Goal: Task Accomplishment & Management: Complete application form

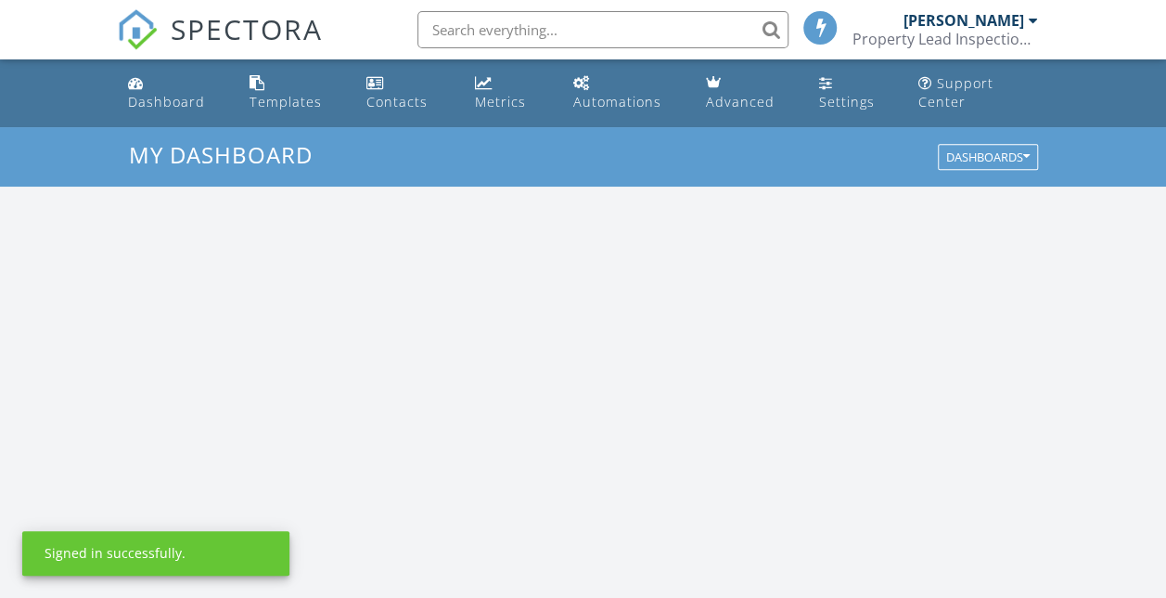
scroll to position [1717, 1194]
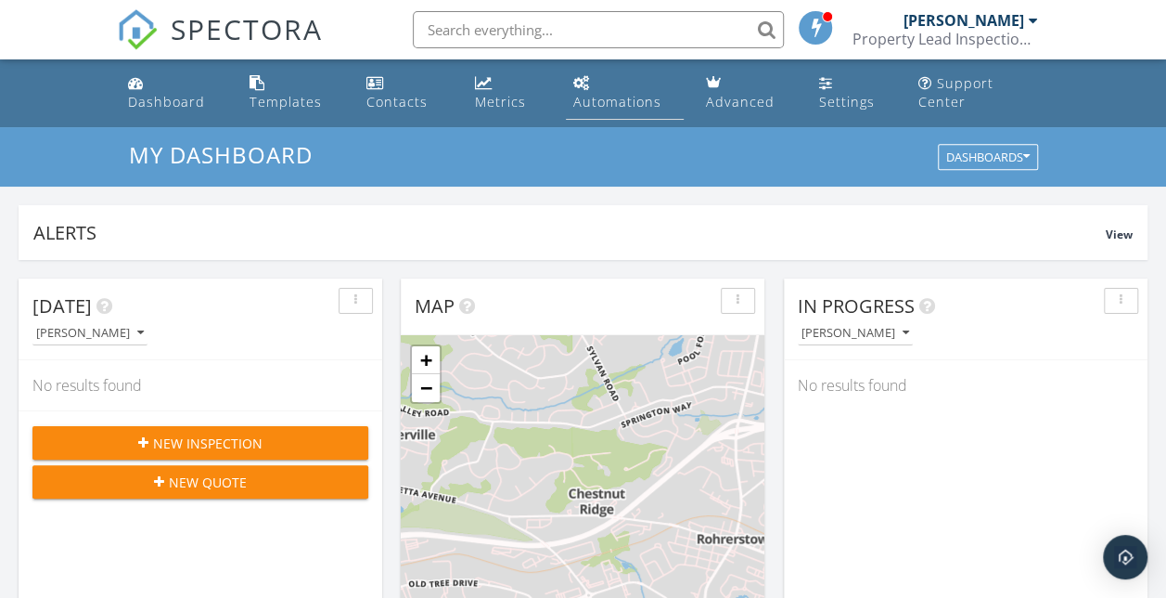
click at [604, 90] on link "Automations" at bounding box center [625, 93] width 118 height 53
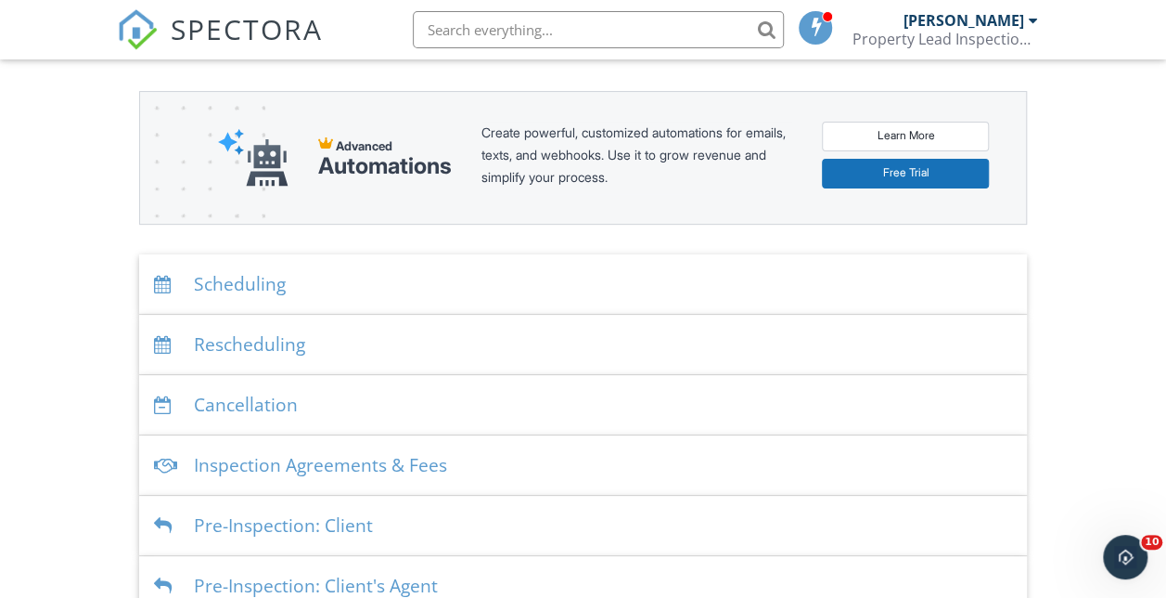
scroll to position [217, 0]
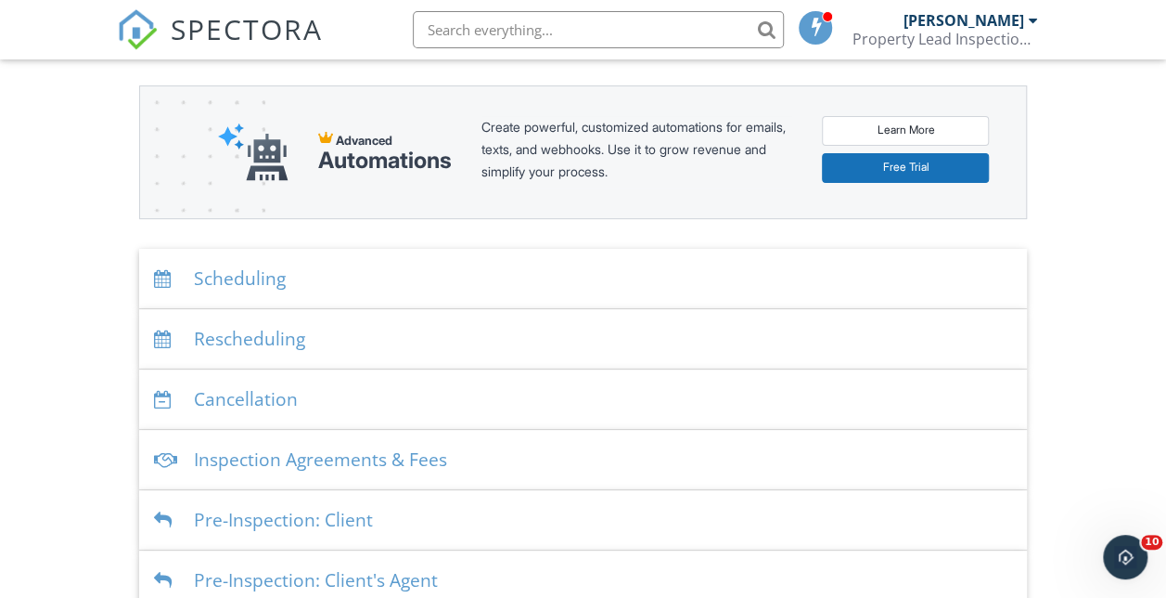
click at [251, 263] on div "Scheduling" at bounding box center [583, 279] width 889 height 60
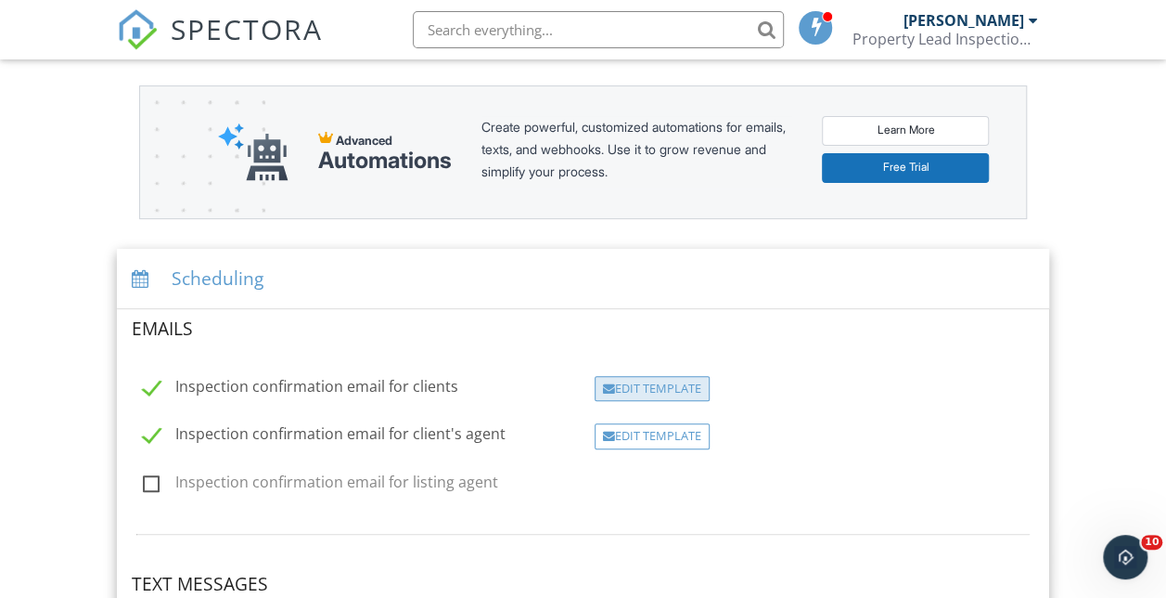
click at [667, 391] on div "Edit Template" at bounding box center [652, 389] width 115 height 26
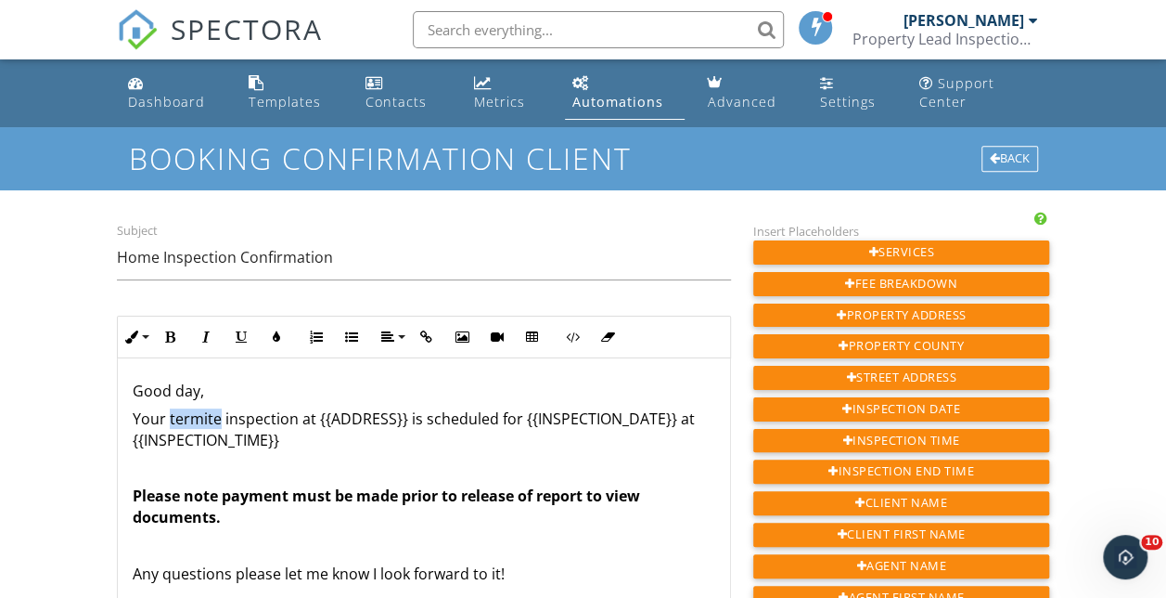
drag, startPoint x: 167, startPoint y: 418, endPoint x: 216, endPoint y: 417, distance: 49.2
click at [216, 417] on p "Your termite inspection at {{ADDRESS}} is scheduled for {{INSPECTION_DATE}} at …" at bounding box center [424, 429] width 583 height 42
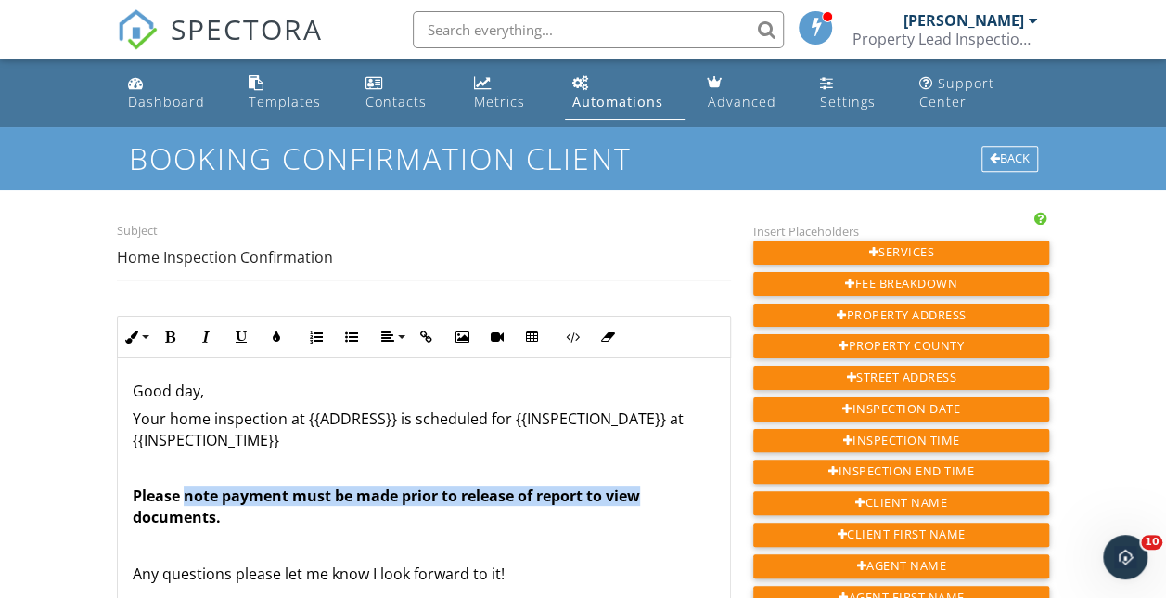
drag, startPoint x: 184, startPoint y: 490, endPoint x: 639, endPoint y: 499, distance: 455.7
click at [639, 499] on strong "Please note payment must be made prior to release of report to view documents." at bounding box center [387, 505] width 508 height 41
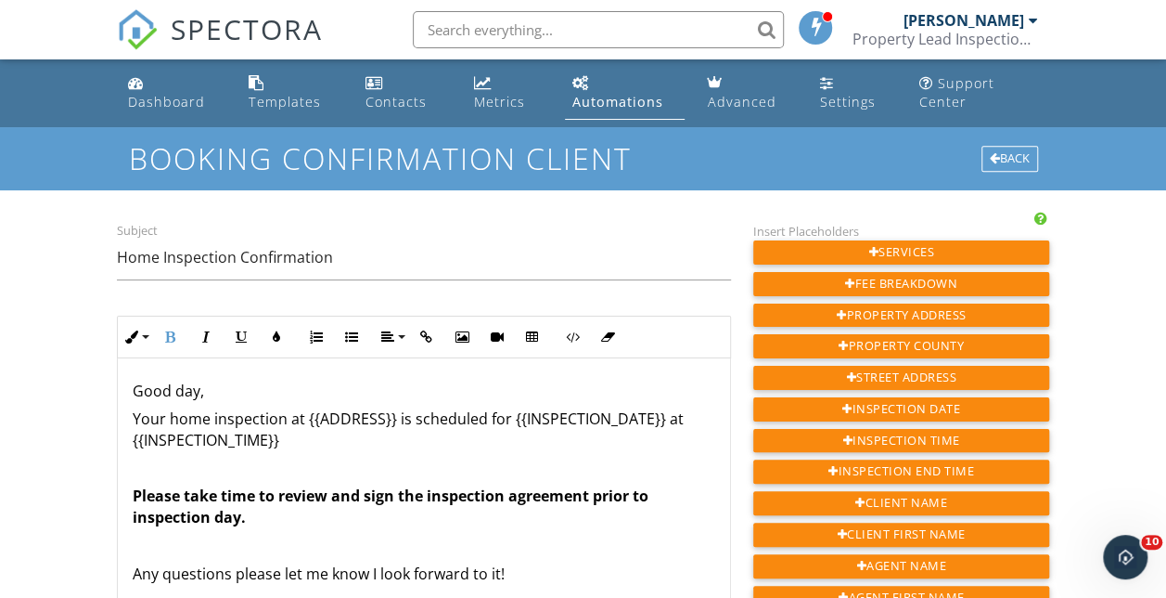
click at [276, 516] on p "Please take time to review and sign the inspection agreement prior to inspectio…" at bounding box center [424, 506] width 583 height 42
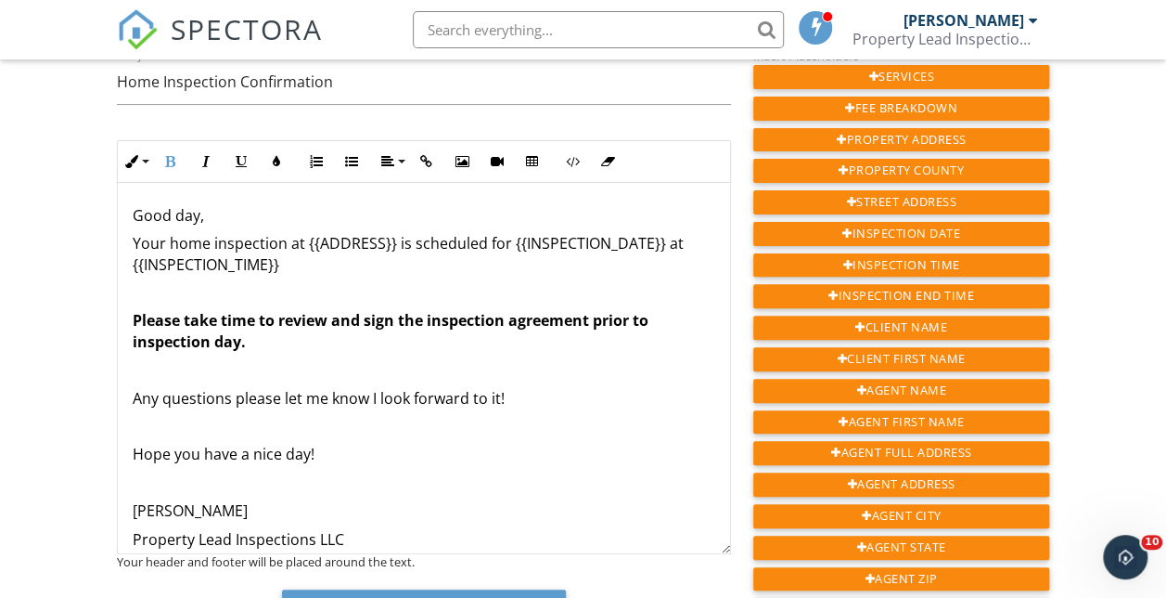
scroll to position [183, 0]
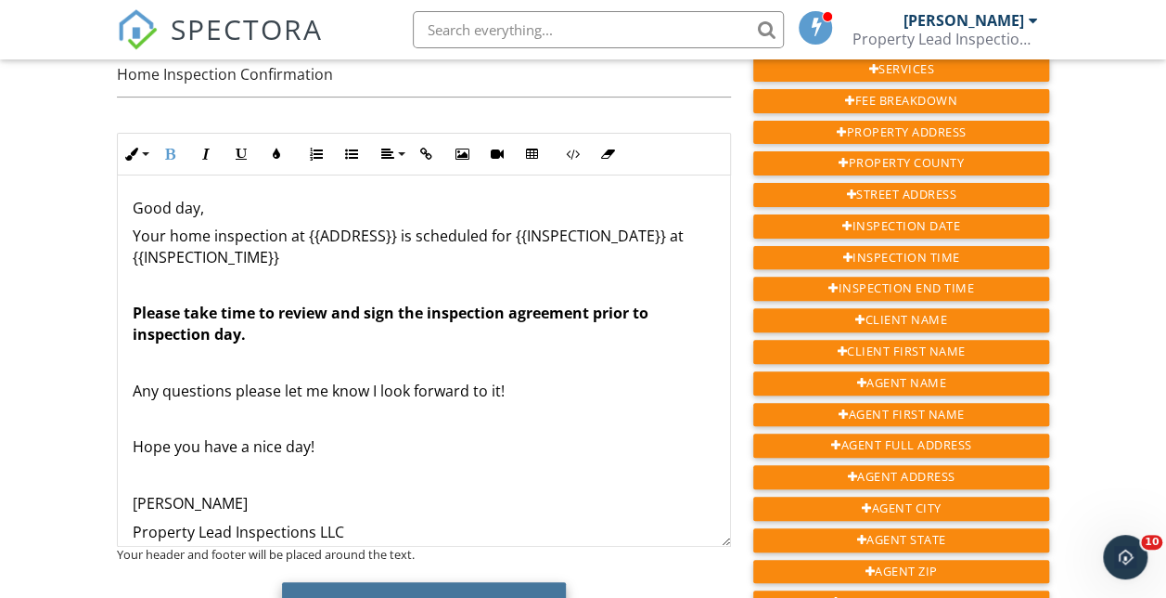
click at [492, 584] on button "Save Email Template" at bounding box center [424, 607] width 285 height 50
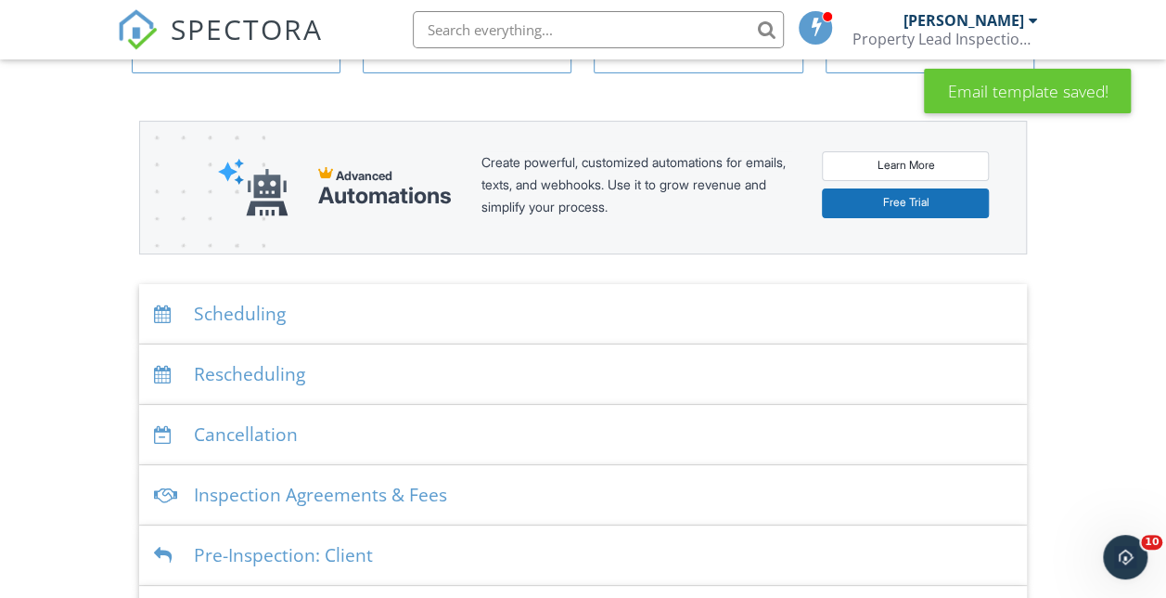
scroll to position [171, 0]
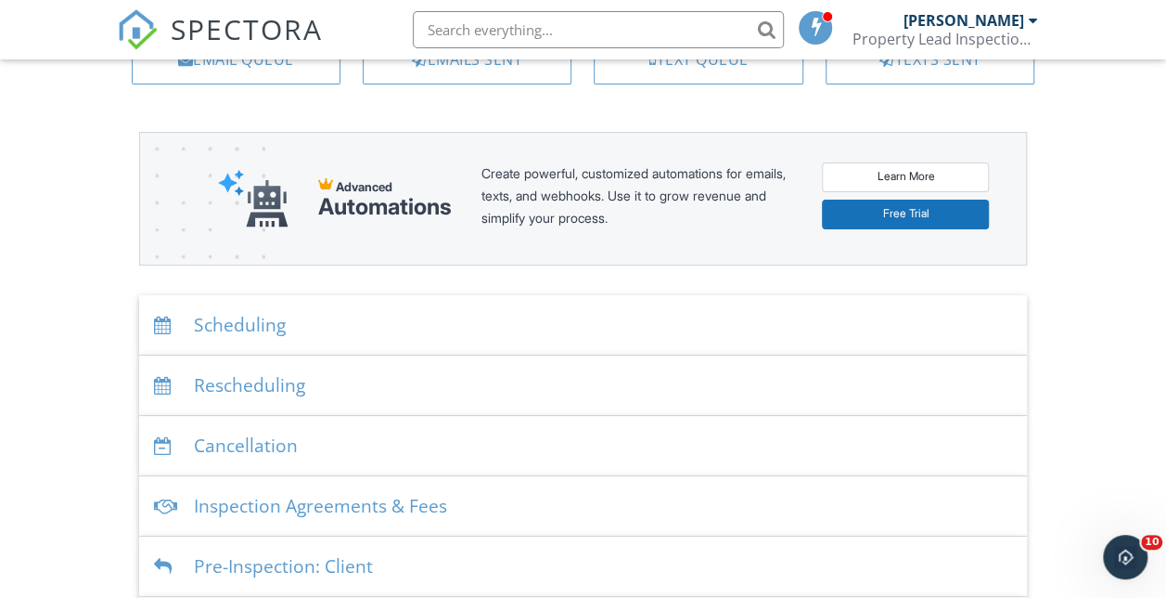
click at [311, 352] on div "Scheduling" at bounding box center [583, 325] width 889 height 60
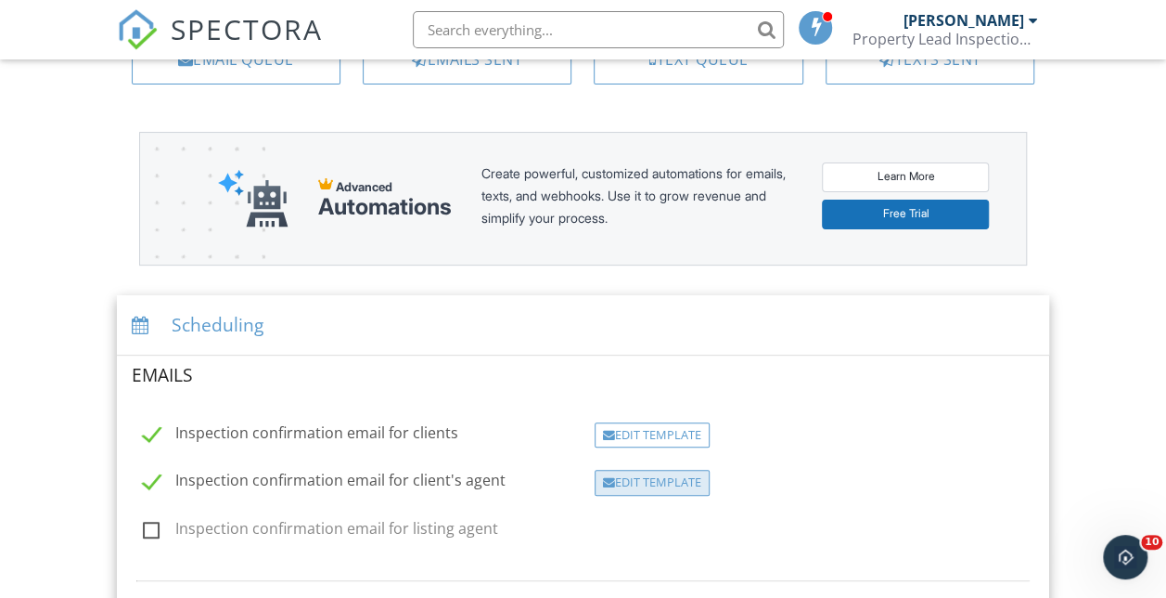
click at [674, 476] on div "Edit Template" at bounding box center [652, 482] width 115 height 26
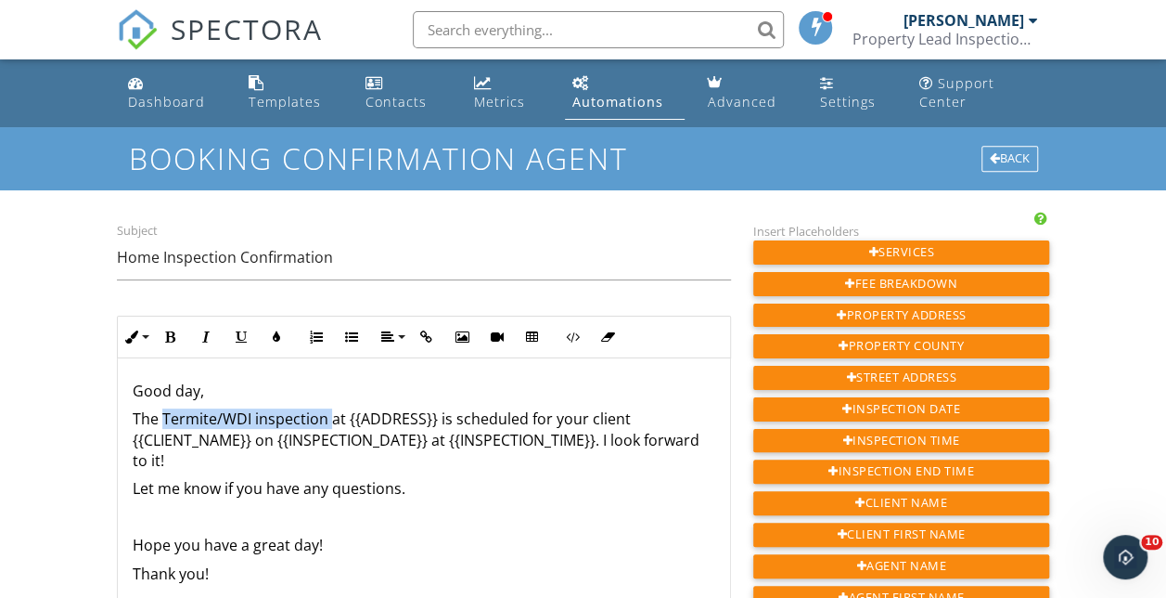
drag, startPoint x: 161, startPoint y: 418, endPoint x: 328, endPoint y: 420, distance: 166.1
click at [328, 420] on p "The Termite/WDI inspection at {{ADDRESS}} is scheduled for your client {{CLIENT…" at bounding box center [424, 439] width 583 height 62
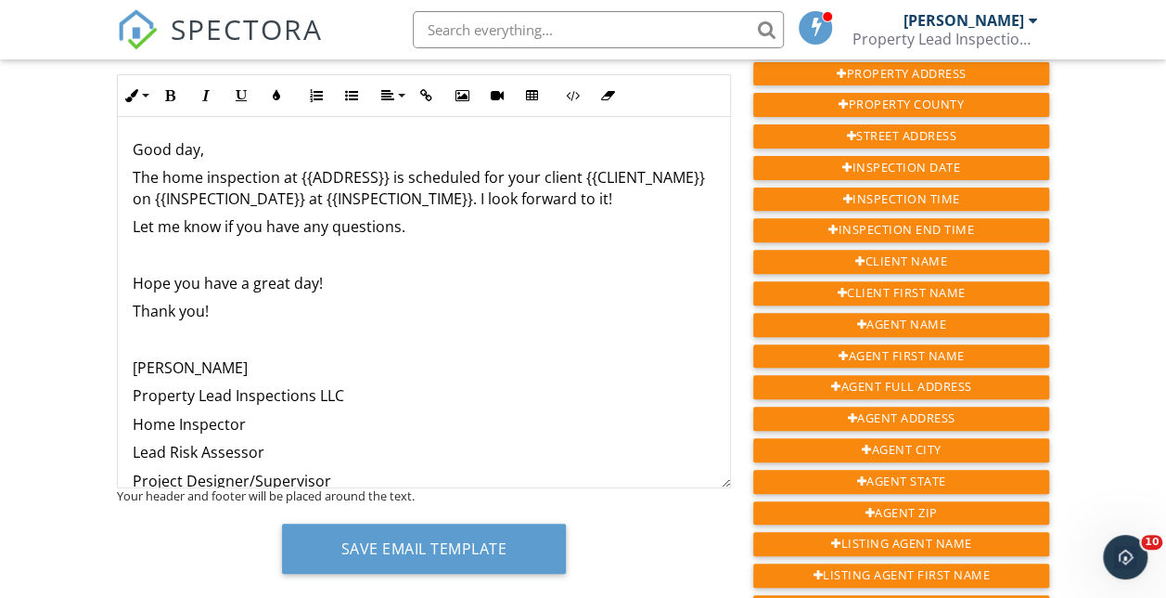
scroll to position [238, 0]
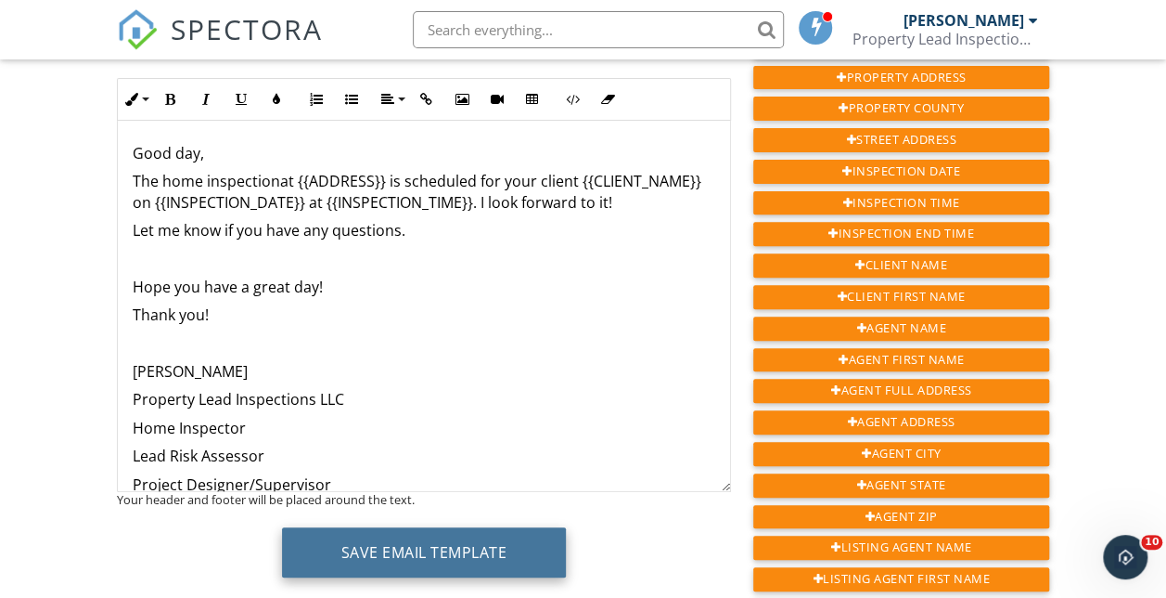
click at [379, 542] on button "Save Email Template" at bounding box center [424, 552] width 285 height 50
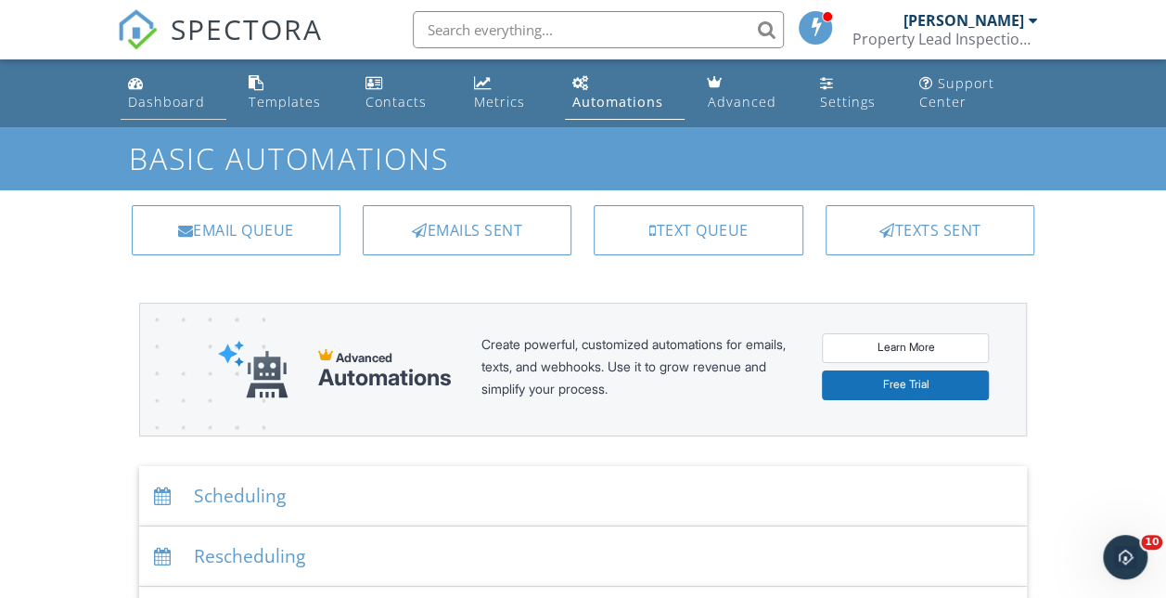
click at [161, 111] on link "Dashboard" at bounding box center [174, 93] width 107 height 53
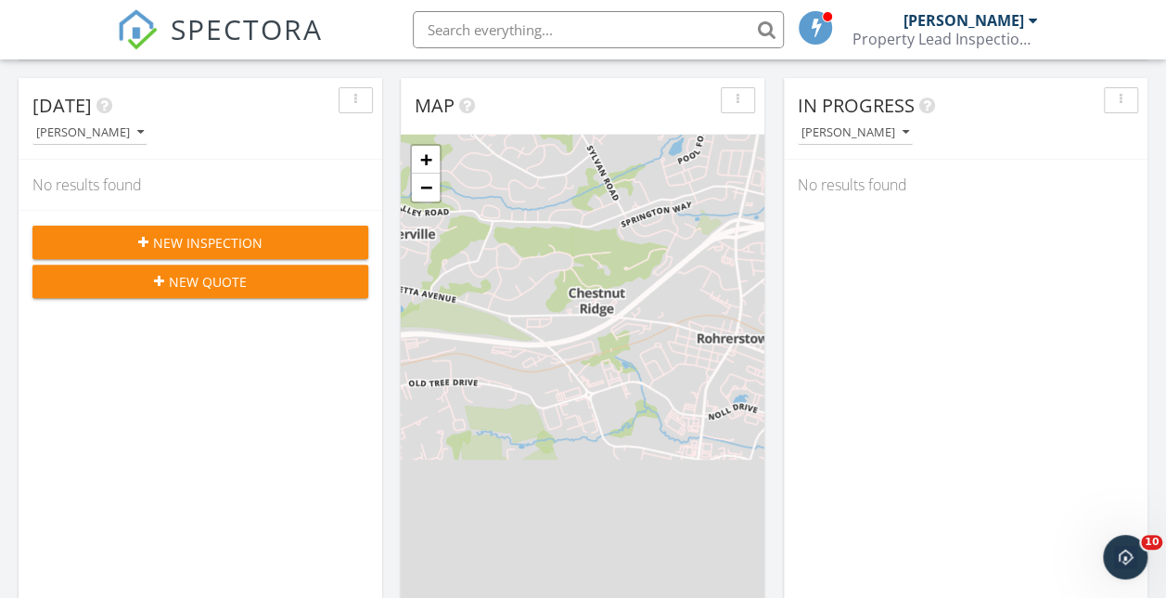
scroll to position [202, 0]
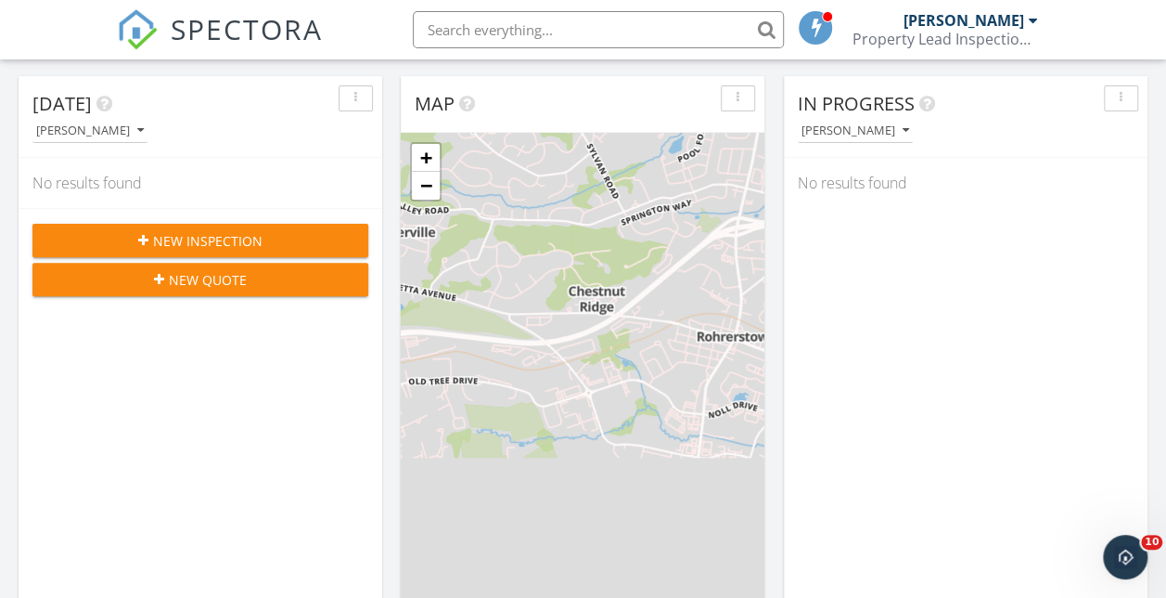
click at [250, 234] on span "New Inspection" at bounding box center [207, 240] width 109 height 19
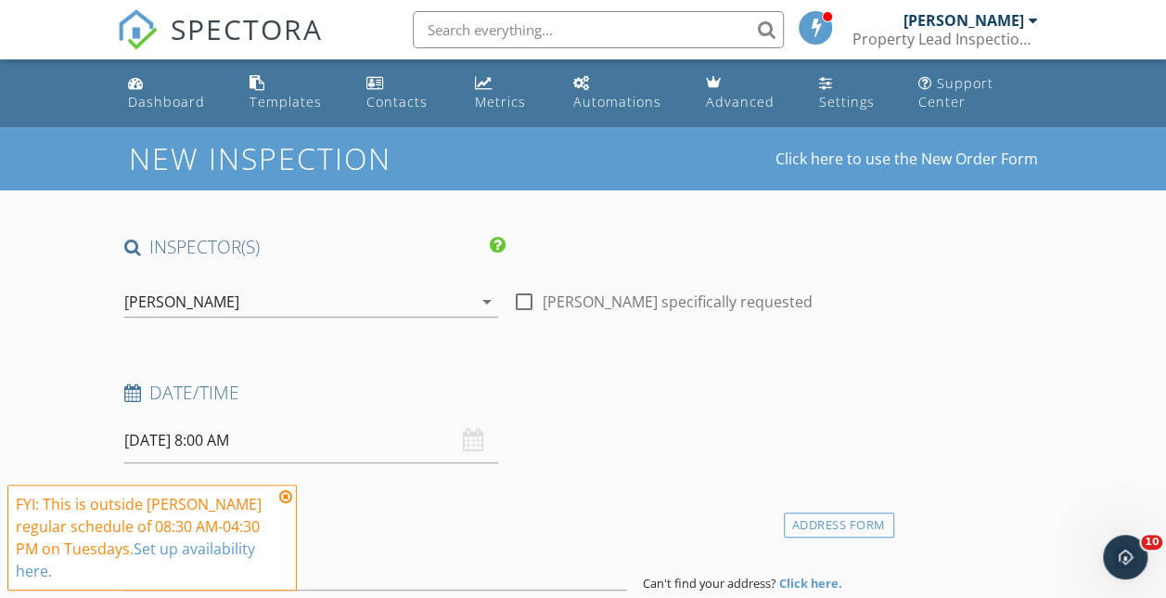
click at [346, 436] on div "09/30/2025 8:00 AM" at bounding box center [311, 440] width 374 height 45
click at [250, 441] on input "09/30/2025 8:00 AM" at bounding box center [311, 440] width 374 height 45
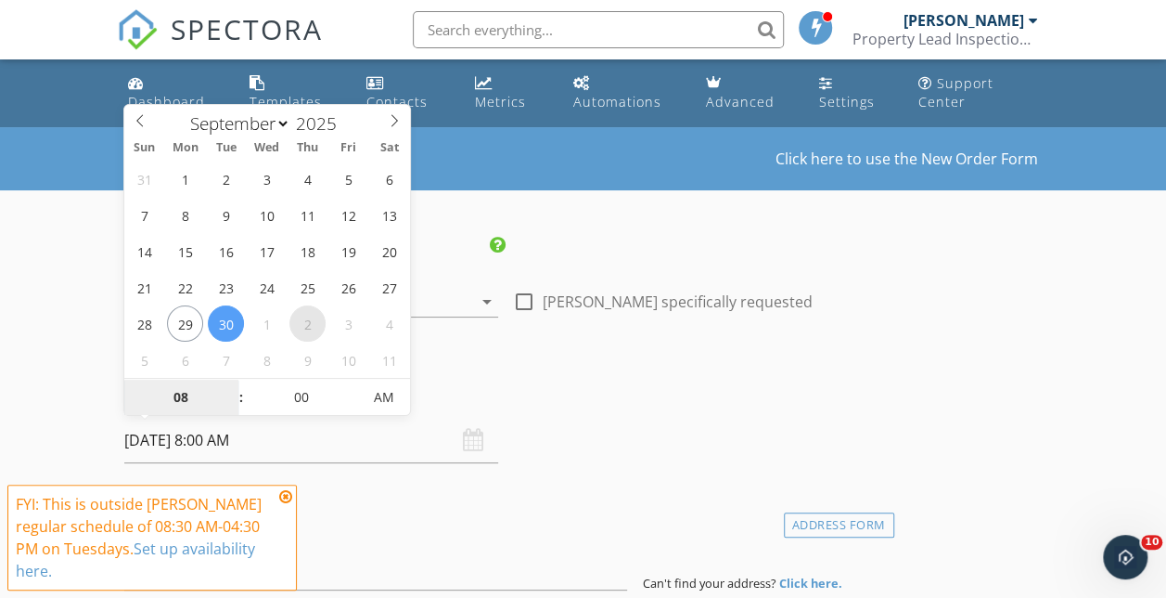
select select "9"
type input "10/02/2025 8:00 AM"
type input "09"
type input "[DATE] 9:00 AM"
click at [229, 386] on span at bounding box center [231, 388] width 13 height 19
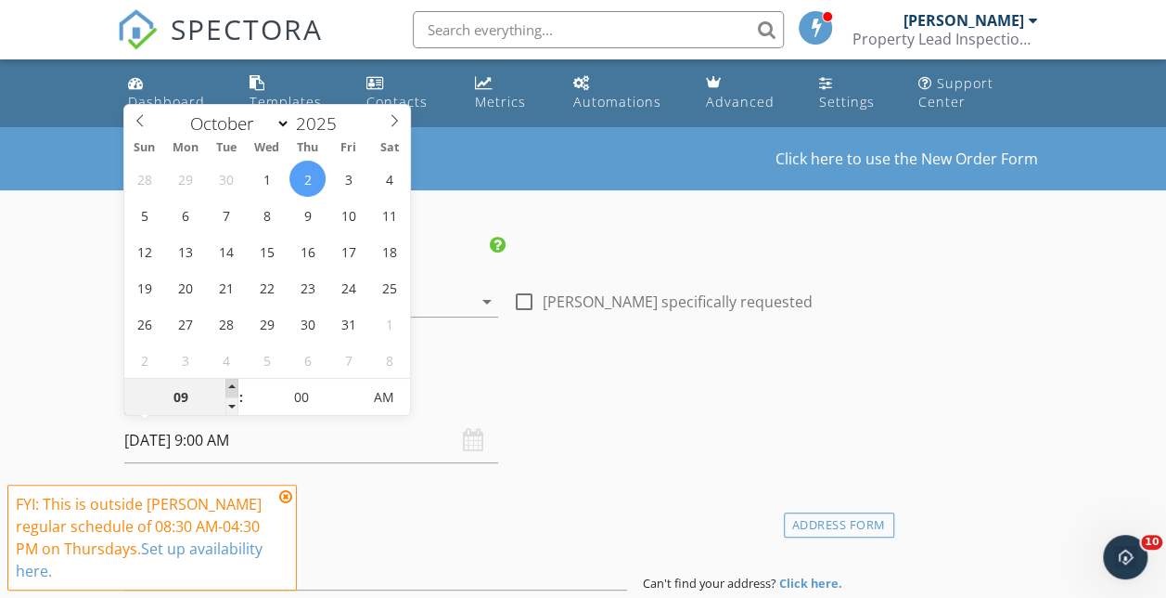
type input "10"
type input "[DATE] 10:00 AM"
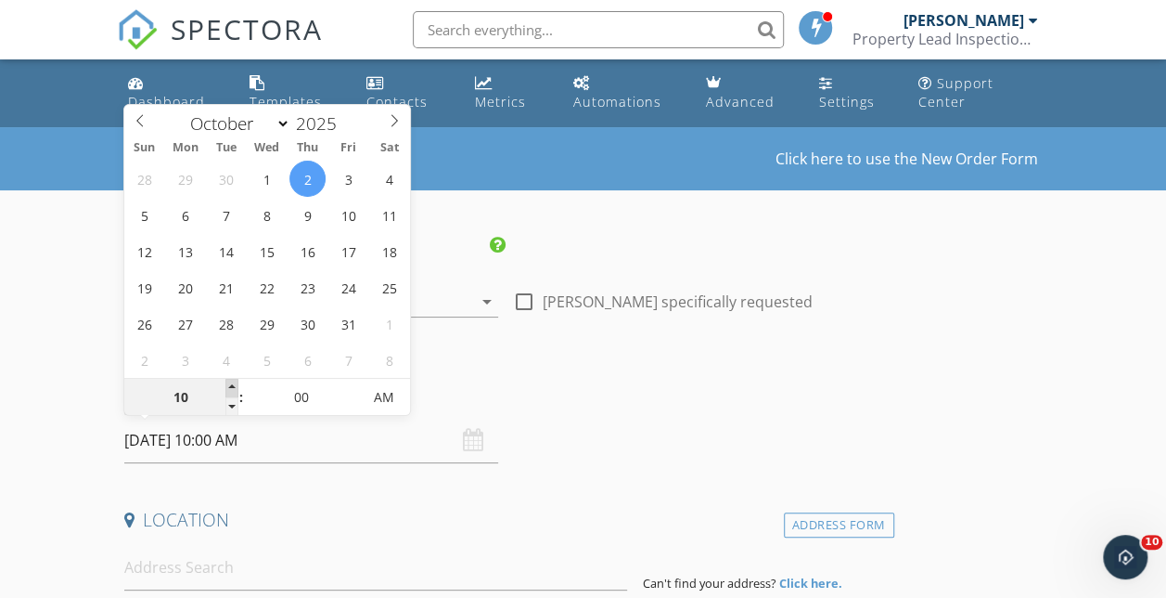
click at [229, 386] on span at bounding box center [231, 388] width 13 height 19
type input "09"
type input "[DATE] 9:00 AM"
click at [229, 408] on span at bounding box center [231, 406] width 13 height 19
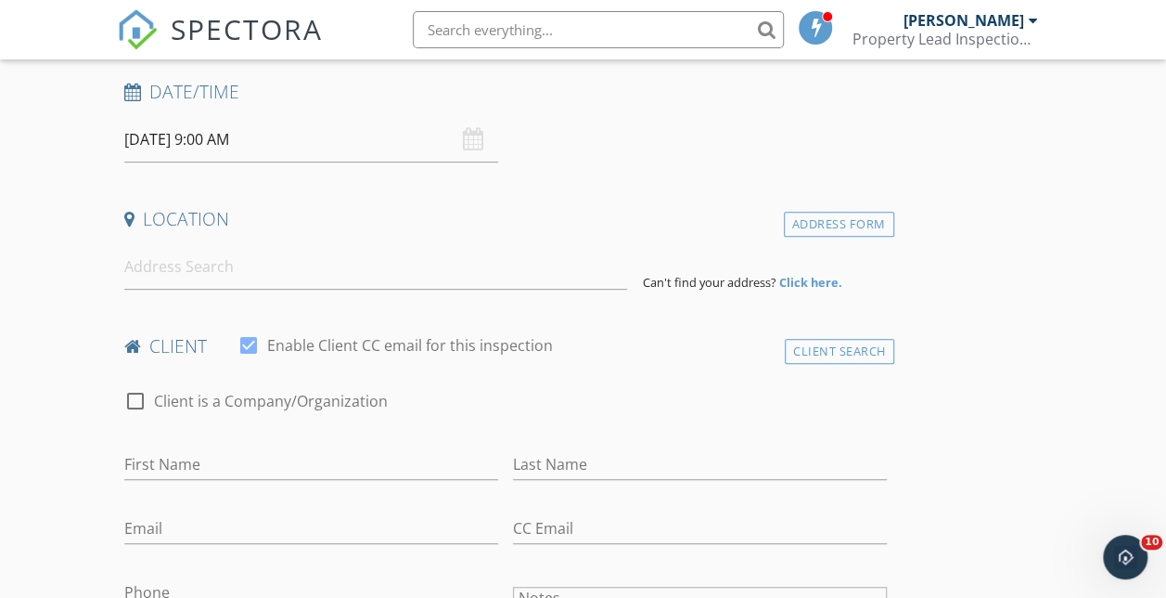
scroll to position [323, 0]
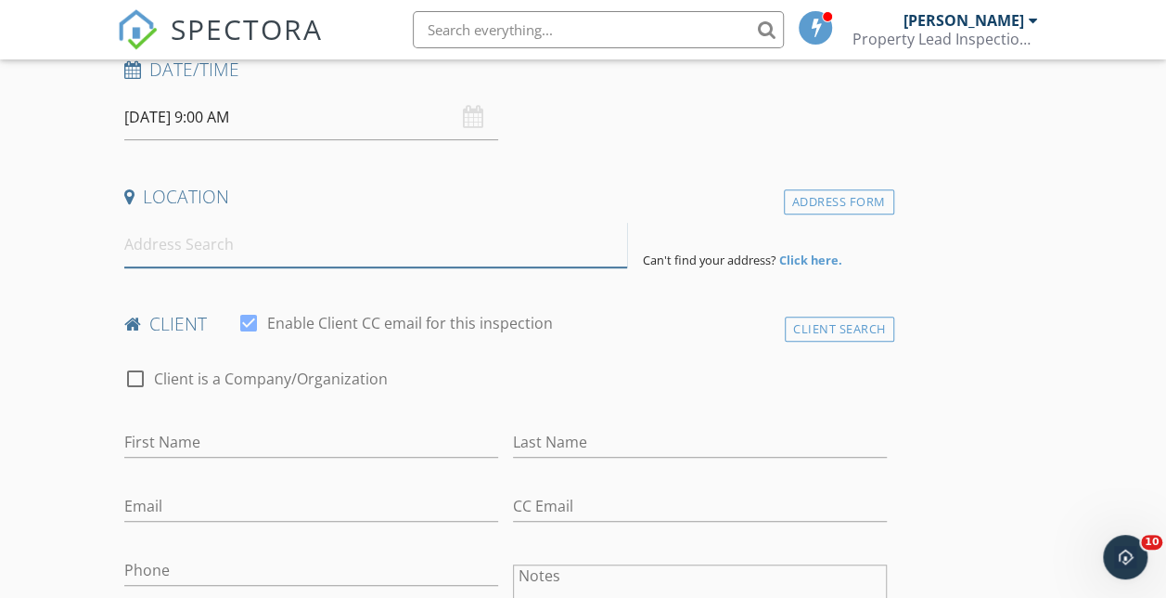
click at [333, 251] on input at bounding box center [376, 244] width 504 height 45
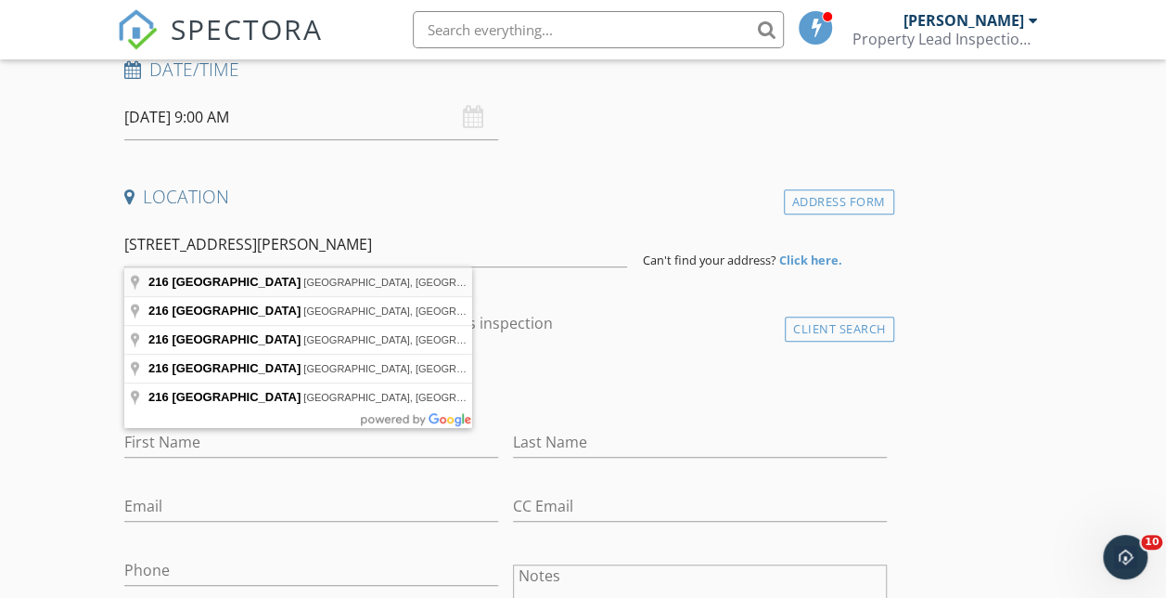
type input "216 East Clay Street, Lancaster, PA, USA"
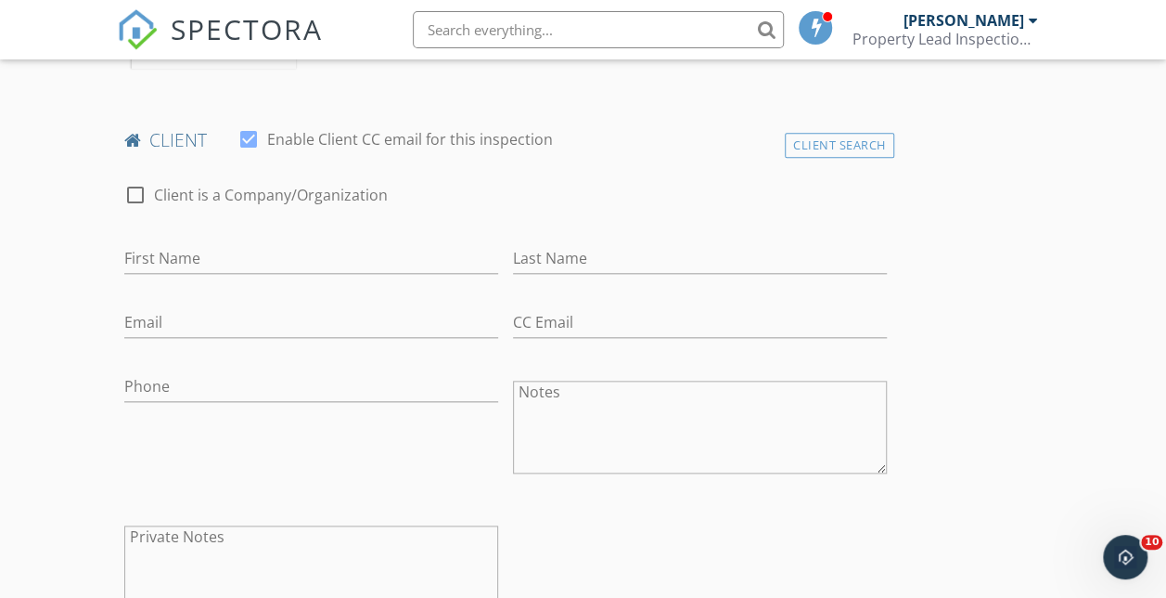
scroll to position [891, 0]
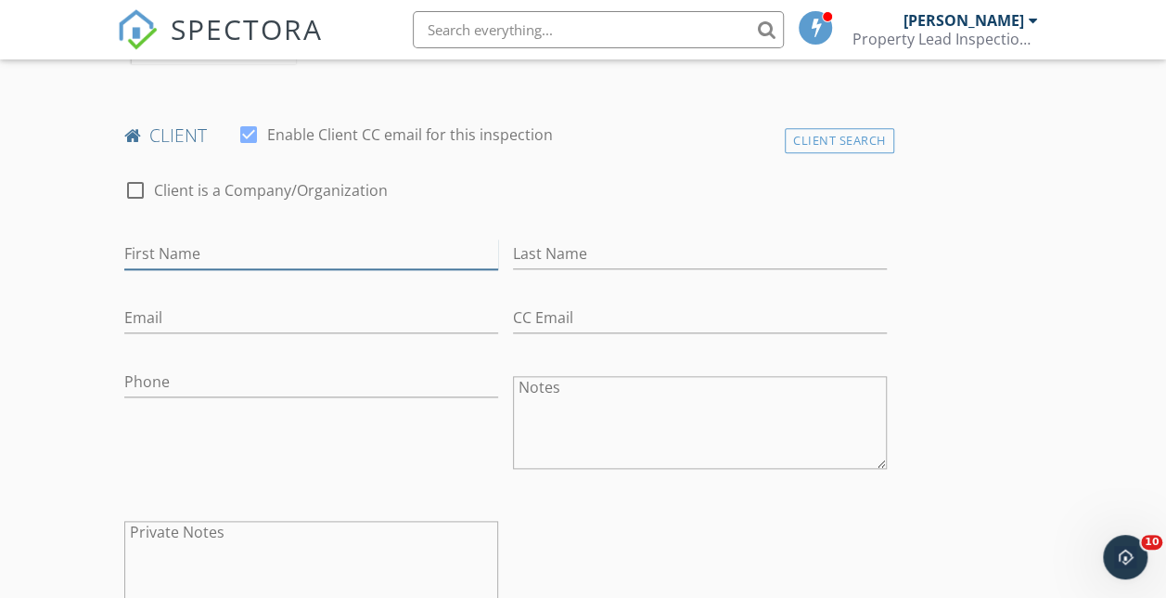
click at [178, 251] on input "First Name" at bounding box center [311, 253] width 374 height 31
type input "f"
type input "[PERSON_NAME] and [PERSON_NAME]"
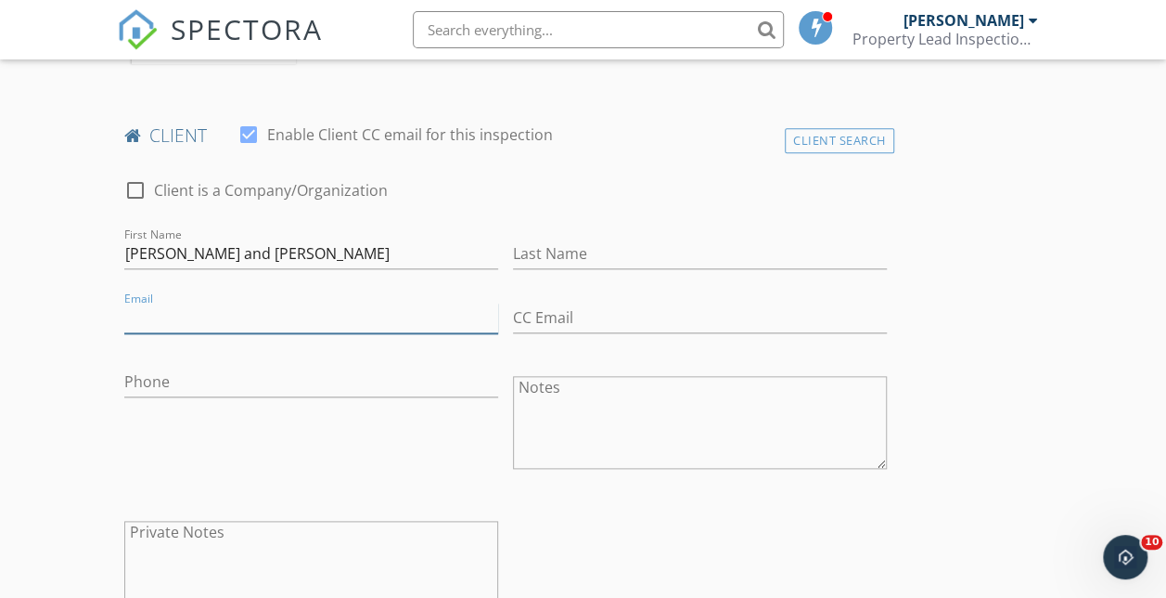
click at [174, 317] on input "Email" at bounding box center [311, 317] width 374 height 31
type input "[EMAIL_ADDRESS][DOMAIN_NAME]"
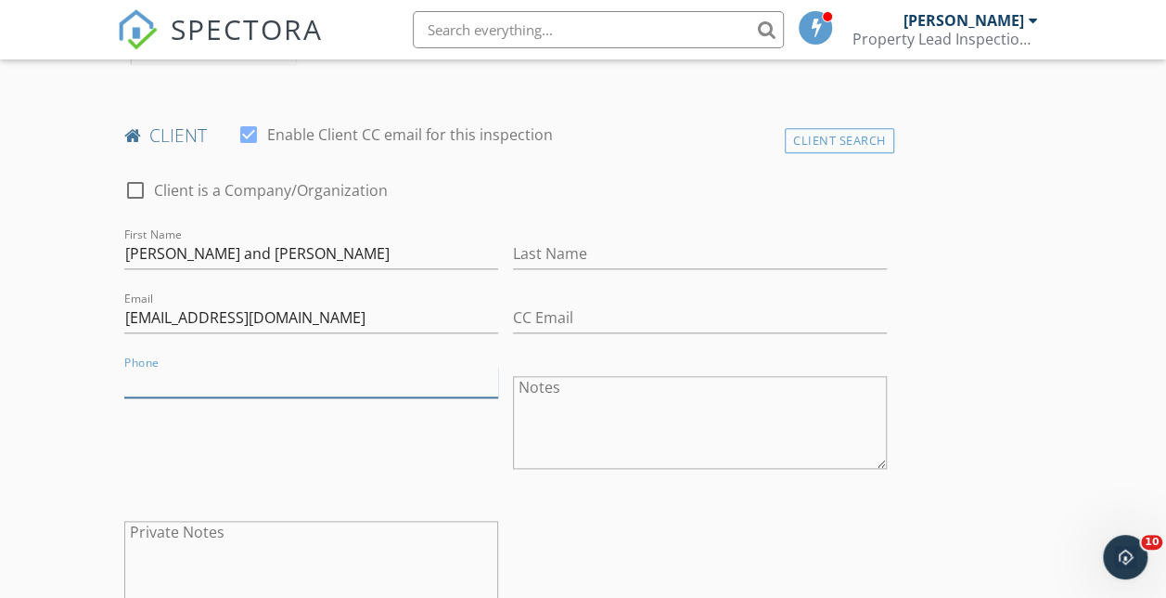
click at [251, 383] on input "Phone" at bounding box center [311, 381] width 374 height 31
type input "1"
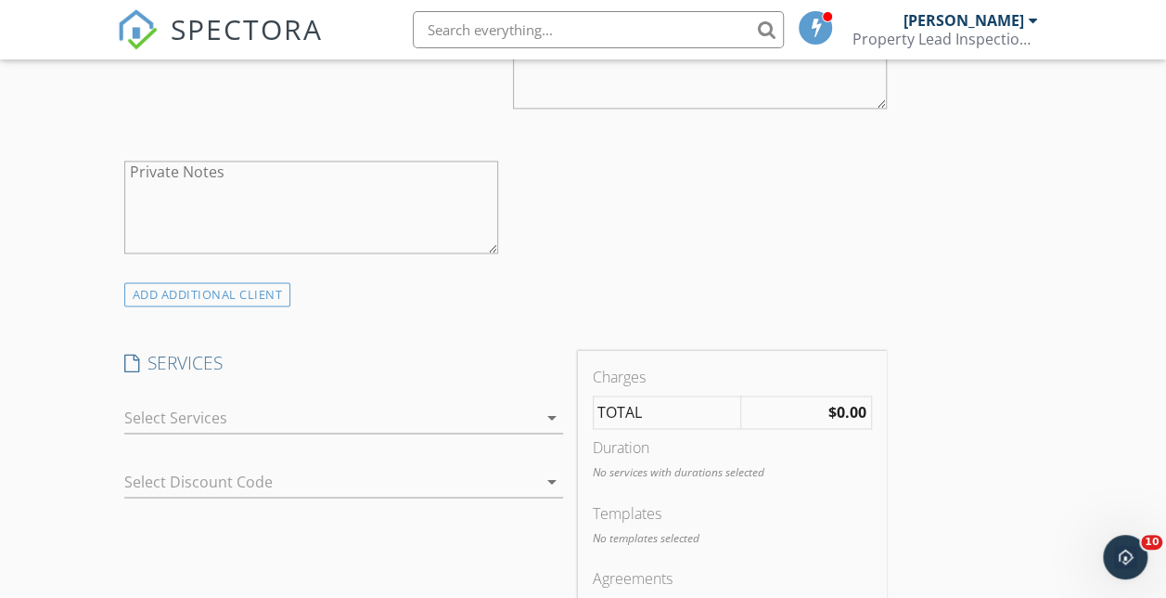
scroll to position [1319, 0]
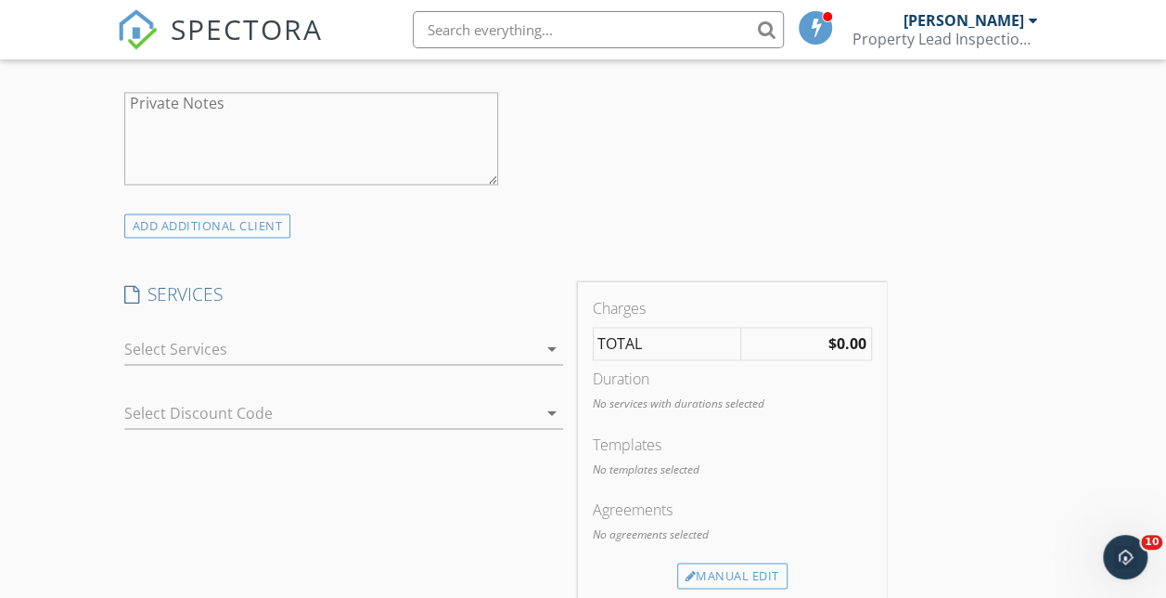
type input "[PHONE_NUMBER]"
click at [541, 351] on icon "arrow_drop_down" at bounding box center [552, 349] width 22 height 22
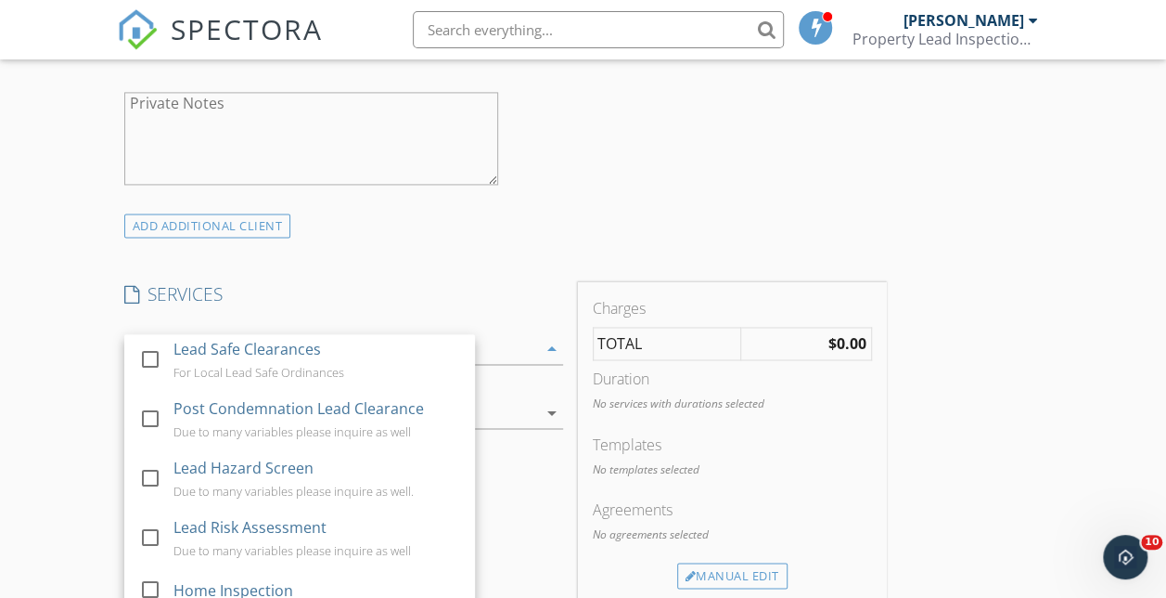
scroll to position [145, 0]
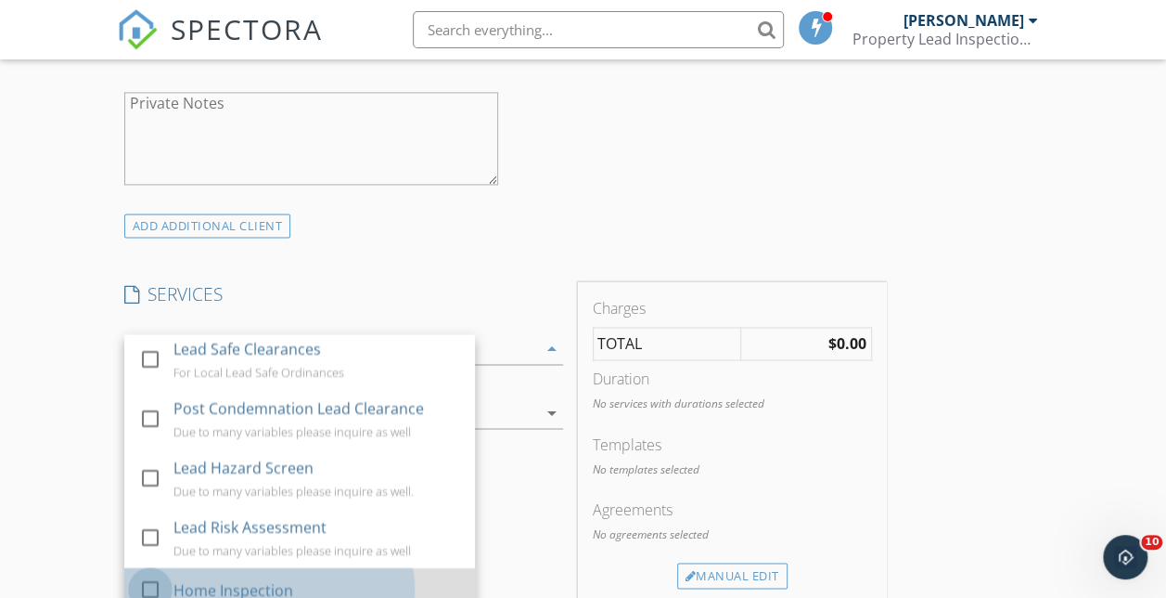
click at [147, 575] on div at bounding box center [151, 589] width 32 height 32
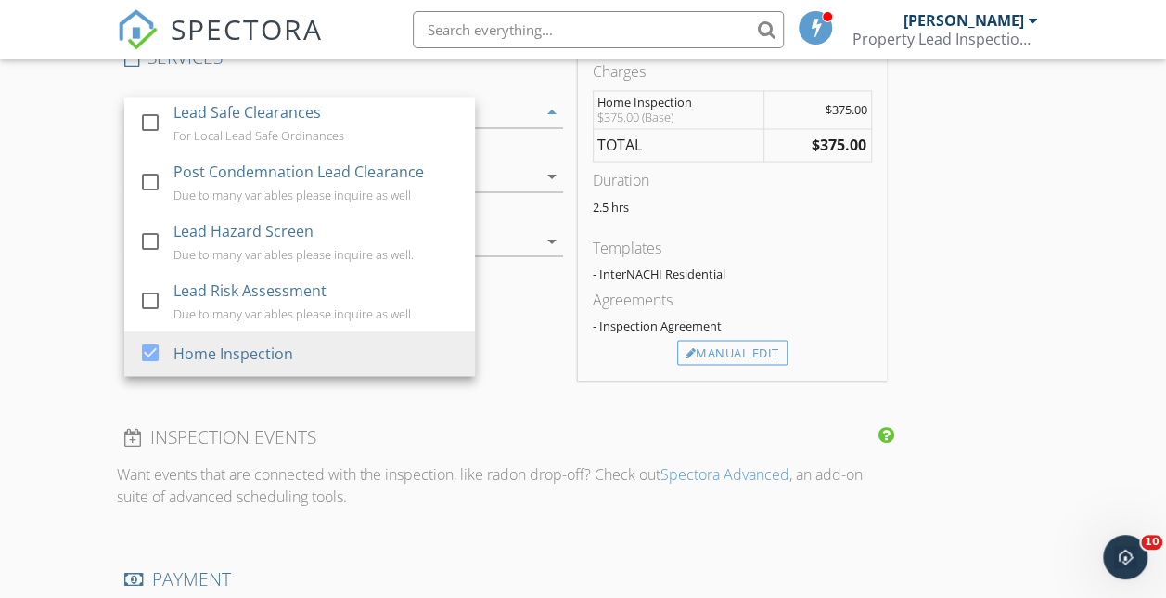
scroll to position [1548, 0]
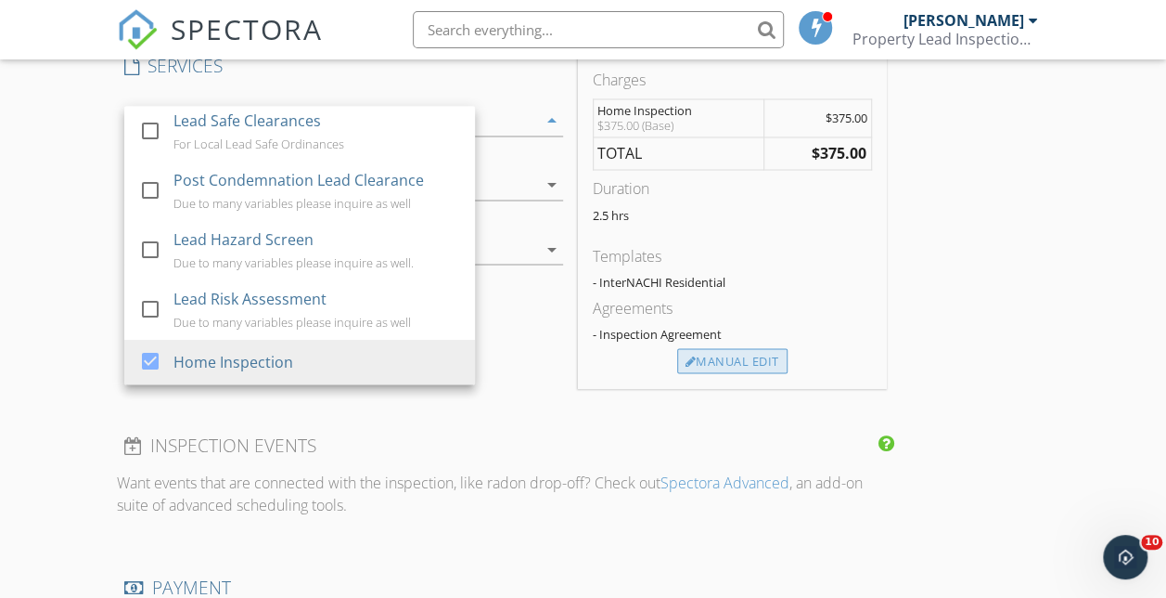
click at [677, 355] on div "Manual Edit" at bounding box center [732, 361] width 110 height 26
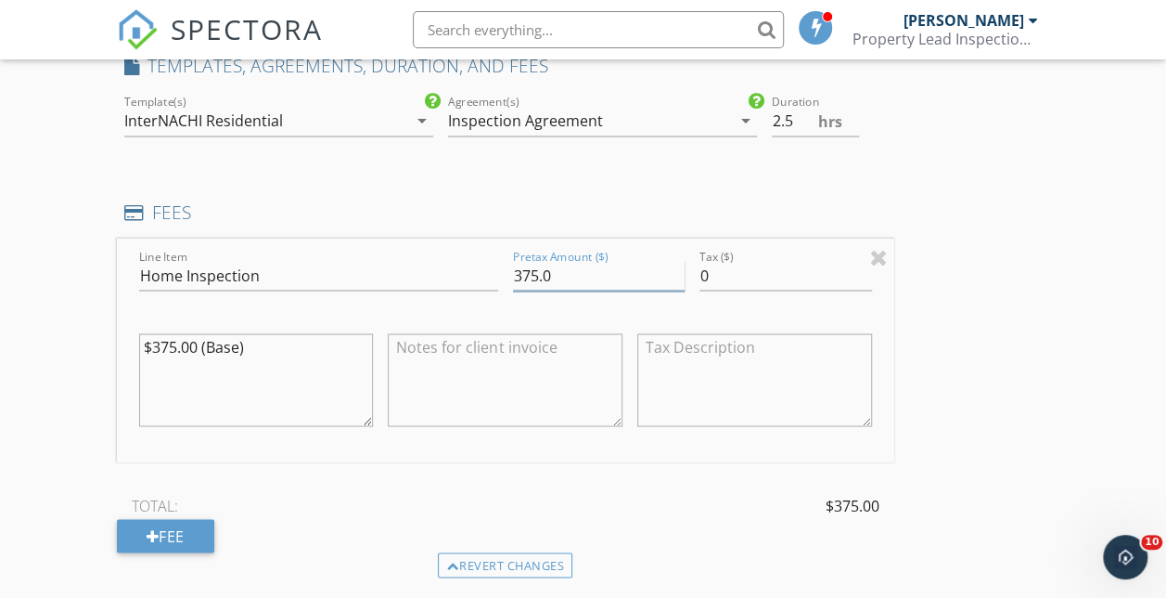
click at [513, 266] on input "375.0" at bounding box center [599, 275] width 172 height 31
type input "3"
type input "425.00"
click at [269, 348] on textarea "$375.00 (Base)" at bounding box center [256, 379] width 235 height 93
type textarea "$"
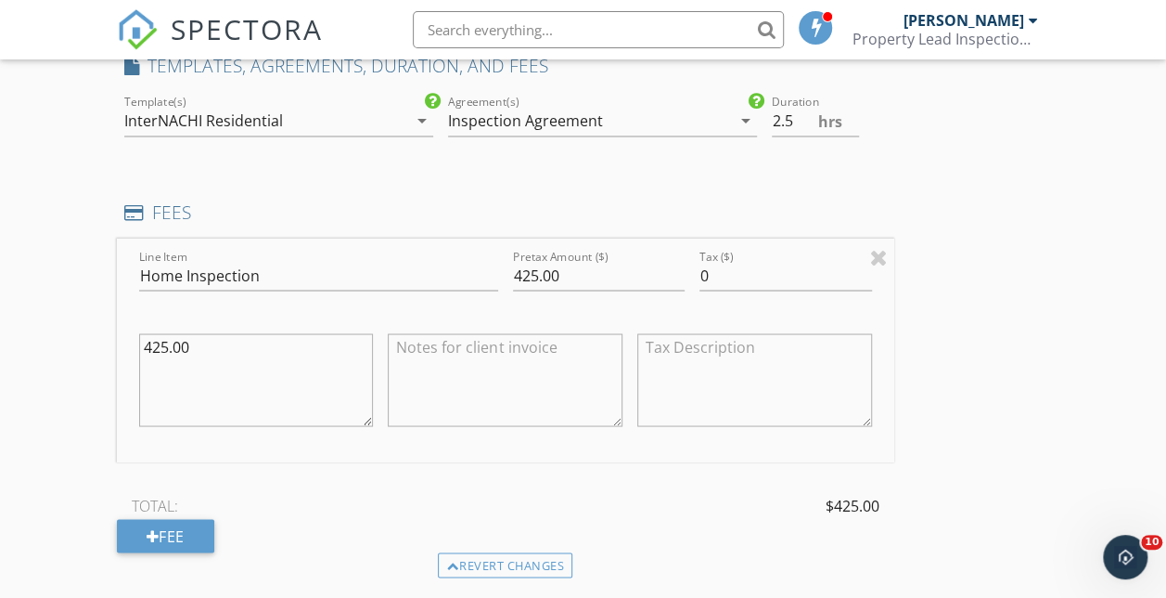
type textarea "425.00"
click at [408, 372] on textarea at bounding box center [505, 379] width 235 height 93
type textarea "Full Home Inspection 1915 Built"
click at [772, 112] on input "3" at bounding box center [815, 121] width 87 height 31
type input "3.5"
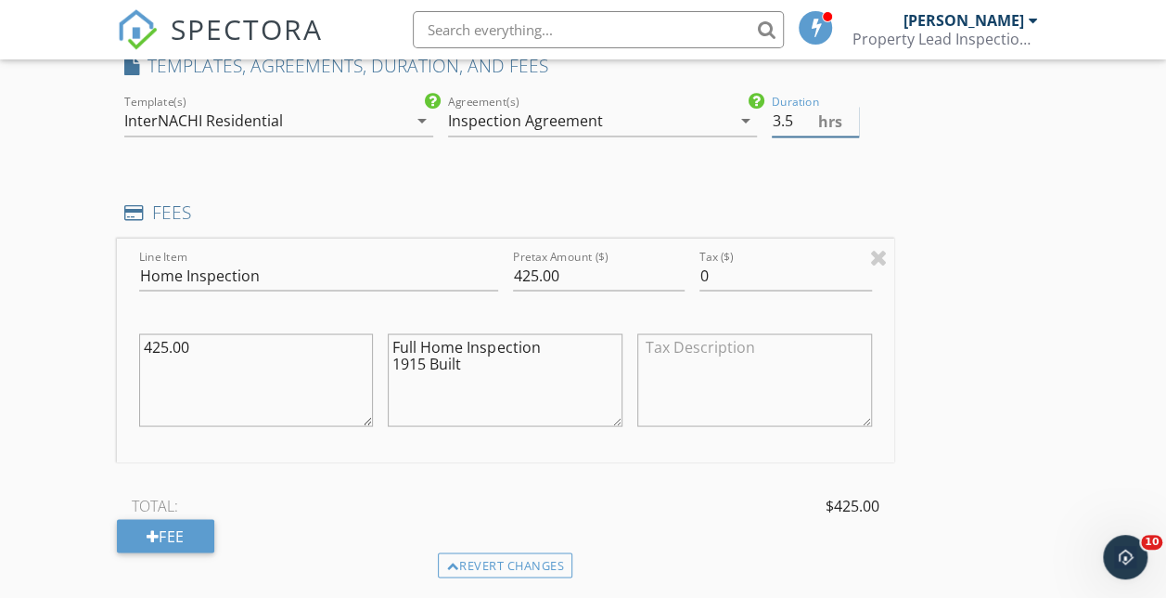
click at [772, 112] on input "3.5" at bounding box center [815, 121] width 87 height 31
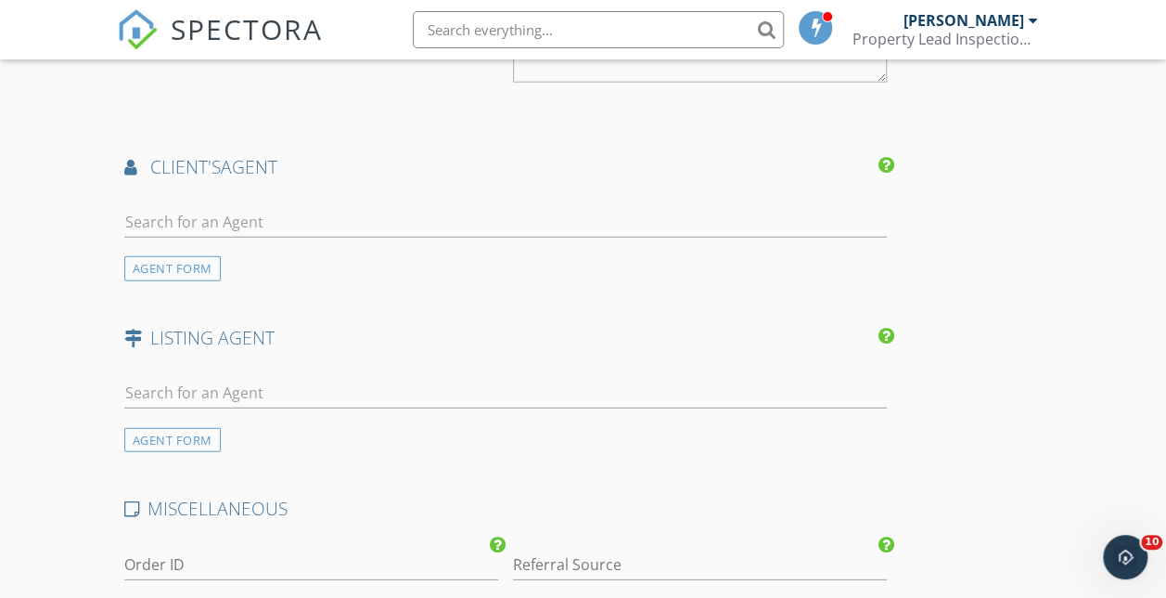
scroll to position [2422, 0]
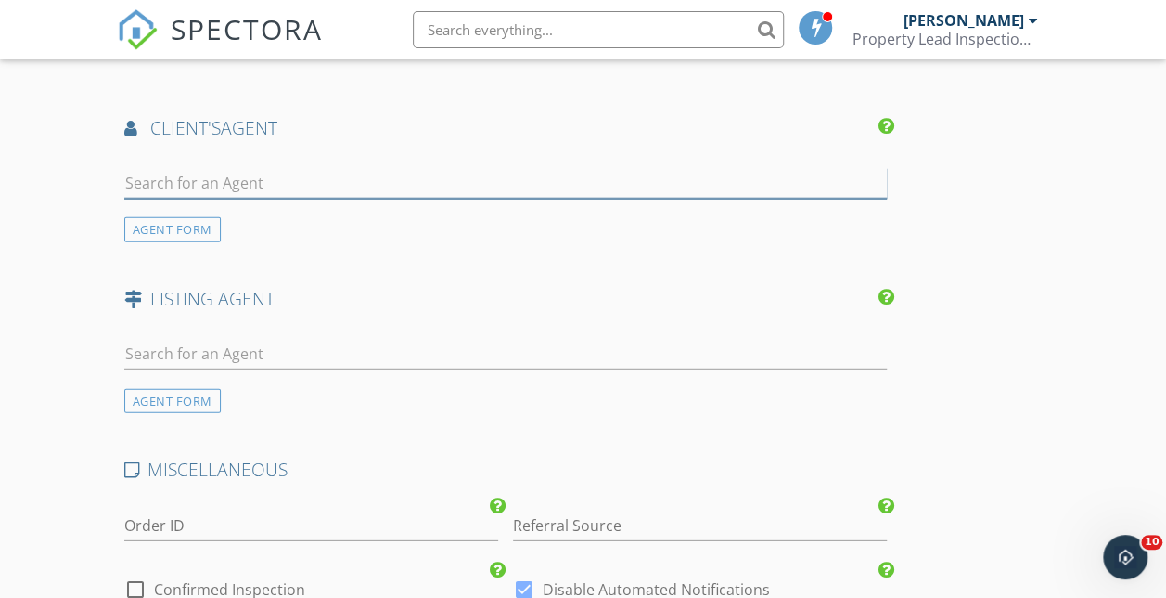
click at [217, 176] on input "text" at bounding box center [505, 183] width 763 height 31
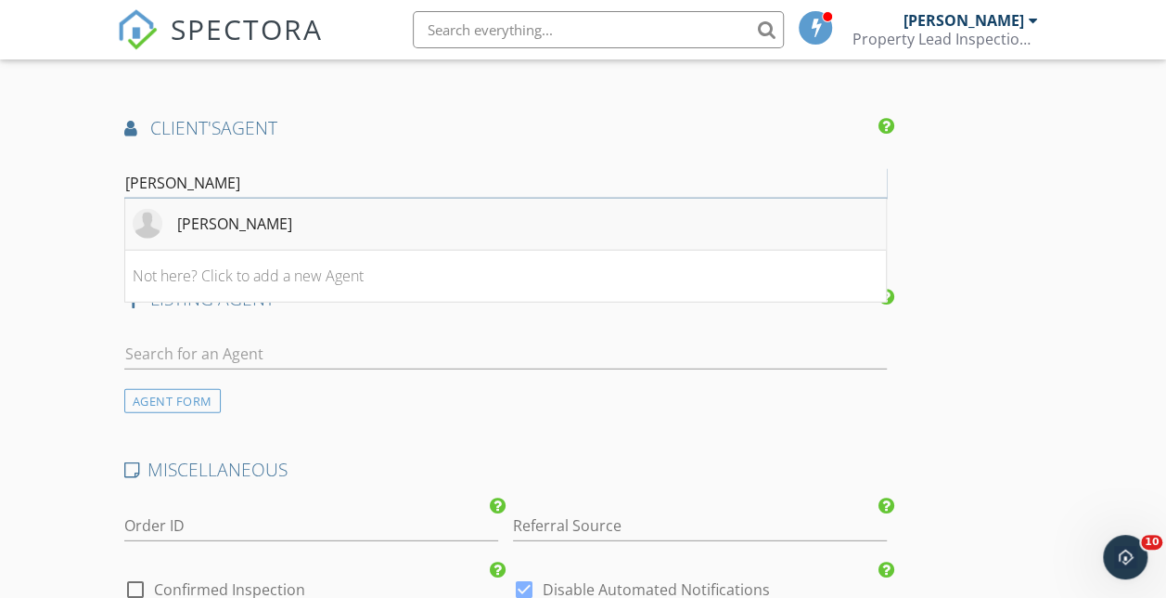
type input "[PERSON_NAME]"
click at [212, 221] on div "[PERSON_NAME]" at bounding box center [234, 223] width 115 height 22
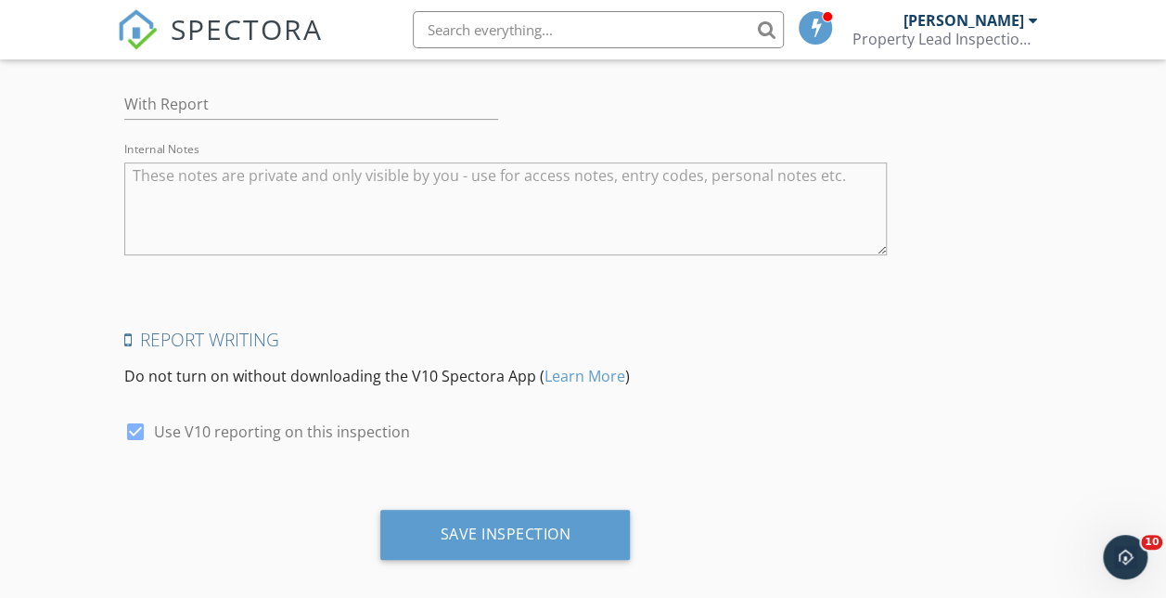
scroll to position [3659, 0]
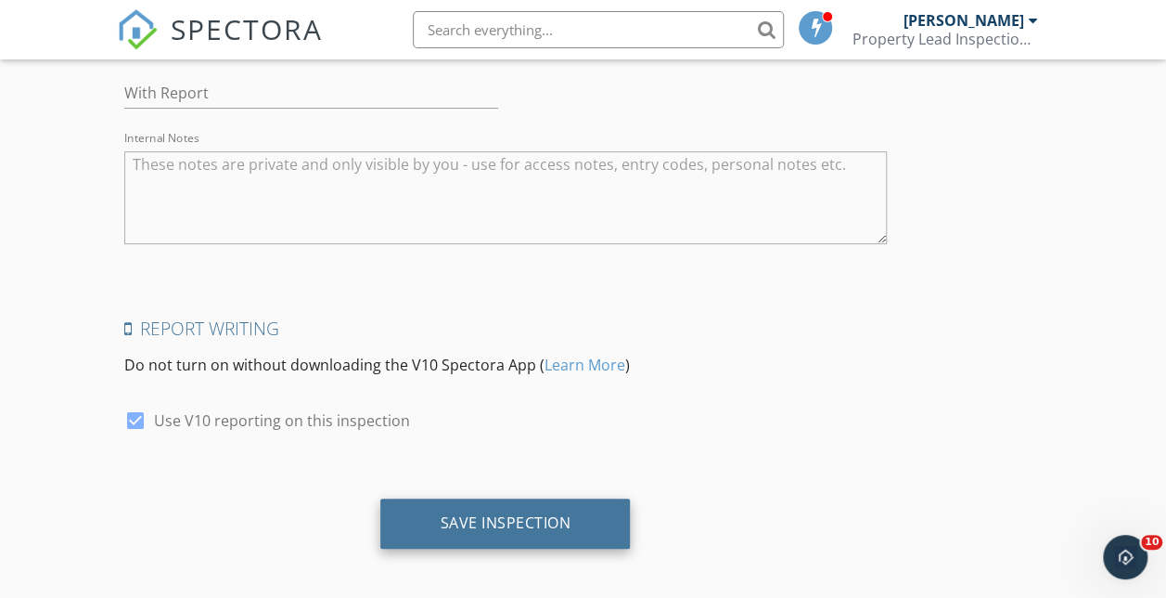
click at [440, 518] on div "Save Inspection" at bounding box center [505, 522] width 131 height 19
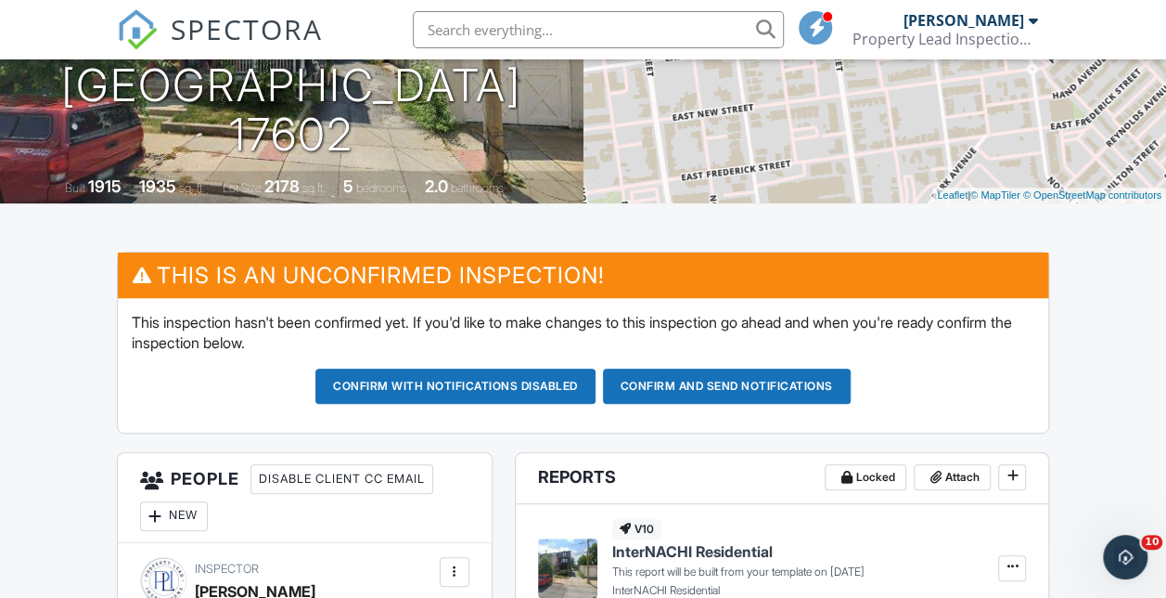
scroll to position [324, 0]
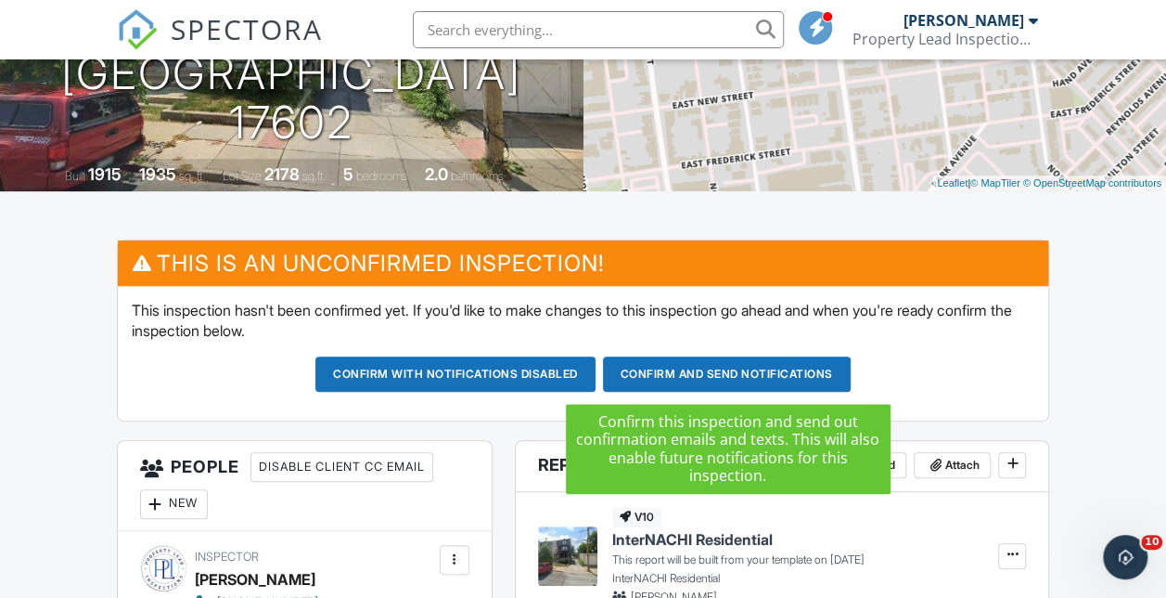
click at [690, 369] on button "Confirm and send notifications" at bounding box center [727, 373] width 248 height 35
